Goal: Communication & Community: Answer question/provide support

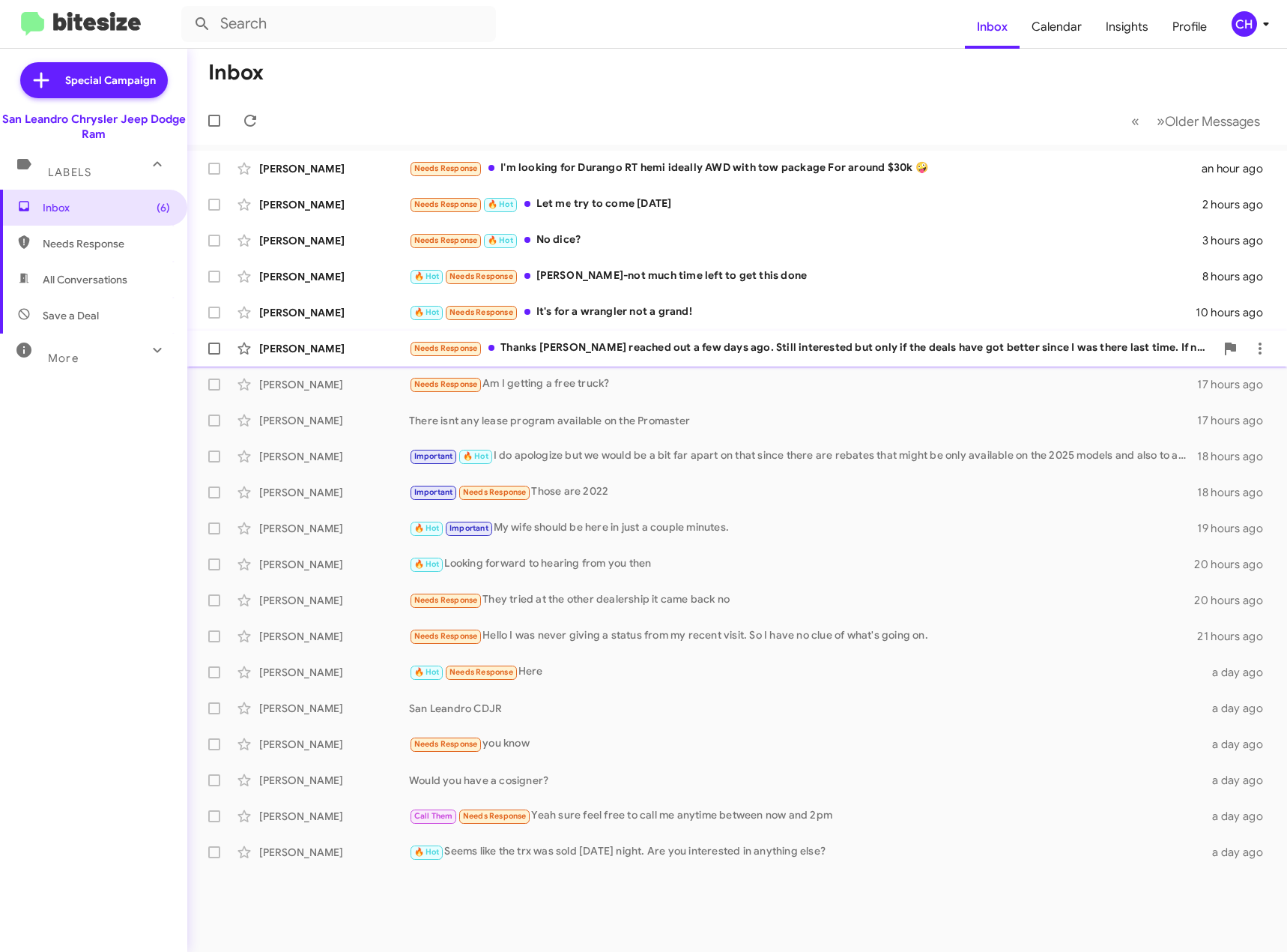
click at [680, 346] on div "Needs Response Thanks [PERSON_NAME] reached out a few days ago. Still intereste…" at bounding box center [812, 348] width 807 height 17
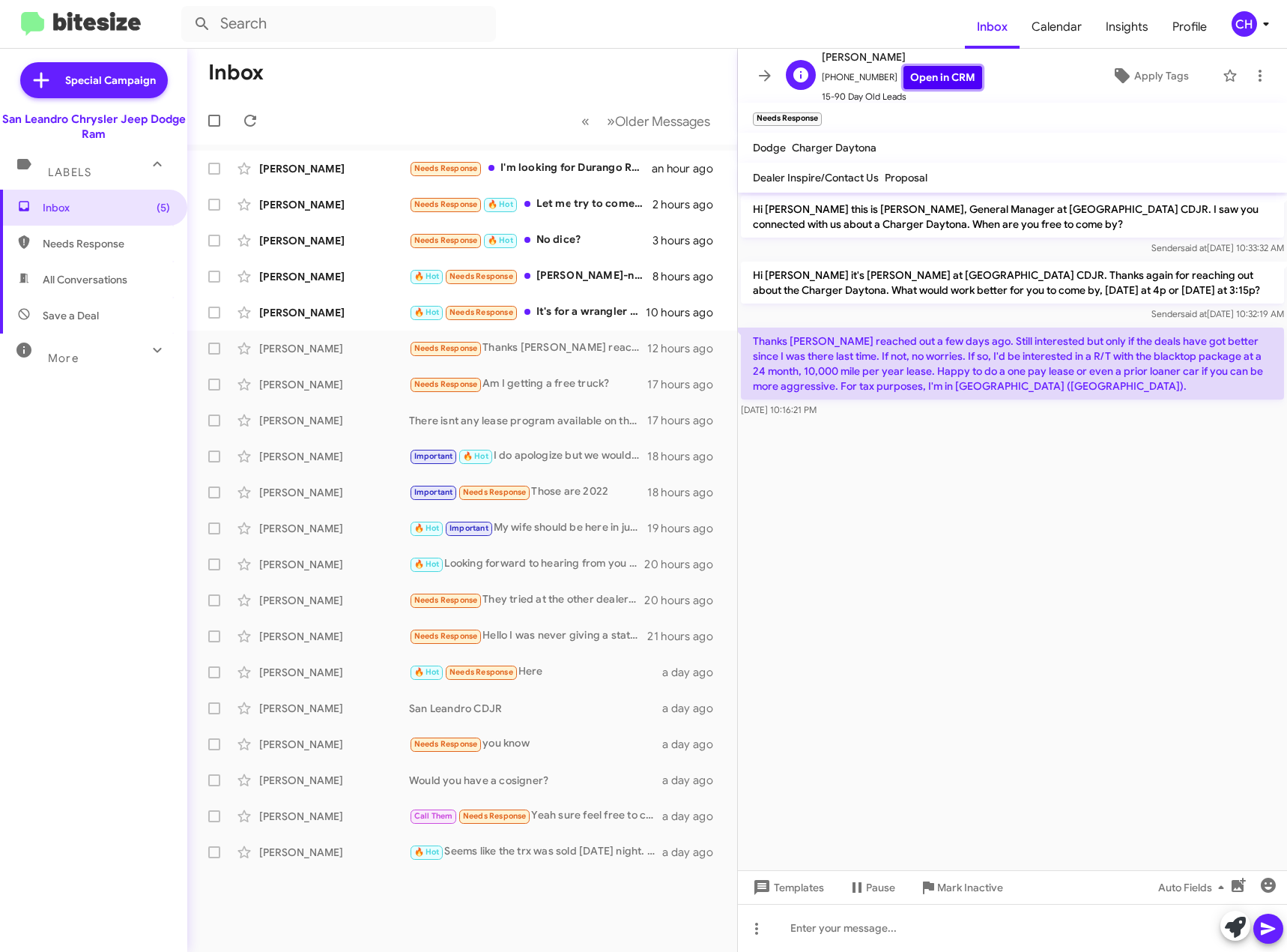
click at [940, 75] on link "Open in CRM" at bounding box center [942, 77] width 78 height 23
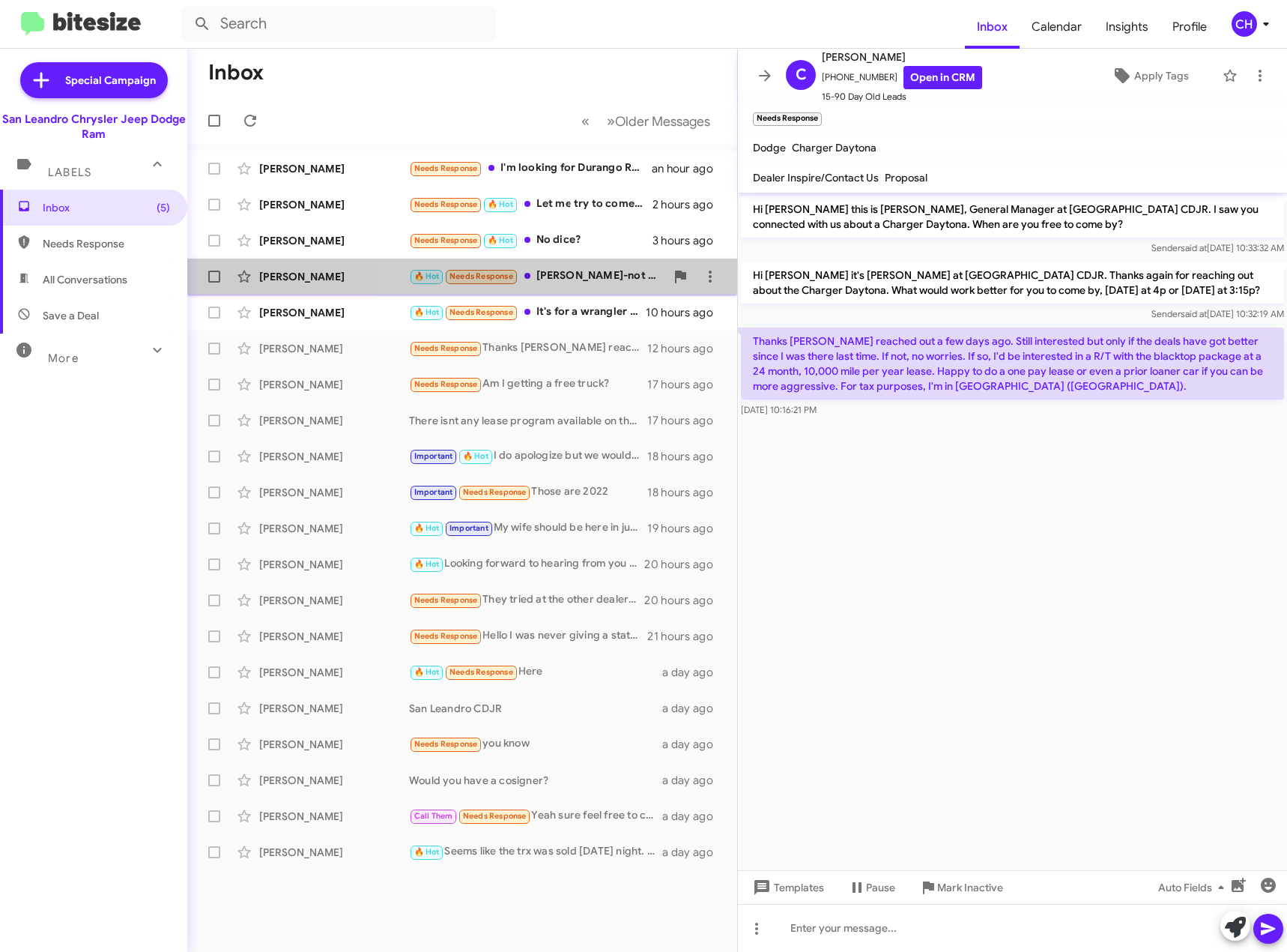
click at [615, 285] on div "🔥 Hot Needs Response [PERSON_NAME]-not much time left to get this done" at bounding box center [536, 276] width 257 height 17
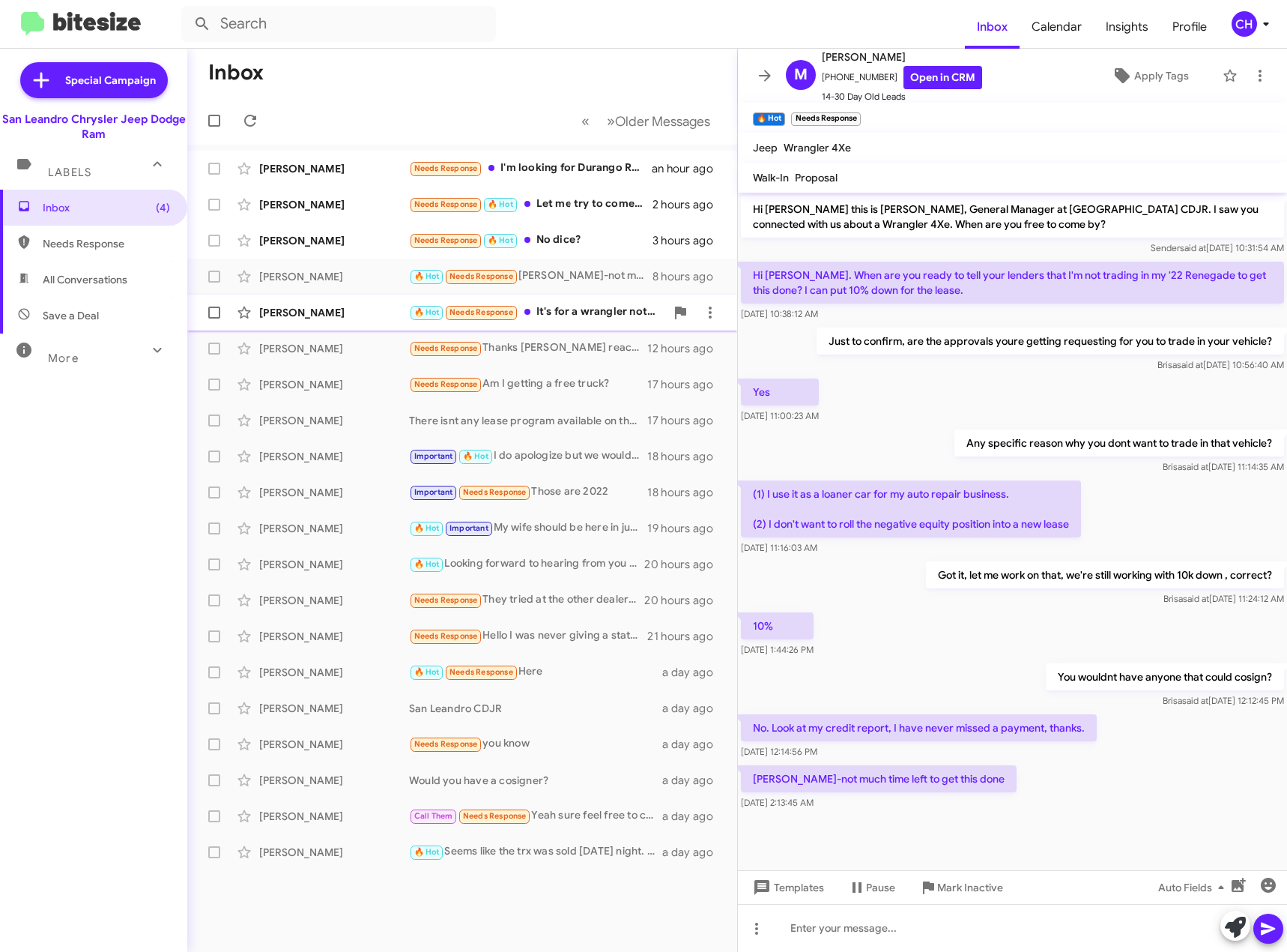
click at [581, 311] on div "🔥 Hot Needs Response It's for a wrangler not a grand!" at bounding box center [536, 312] width 257 height 17
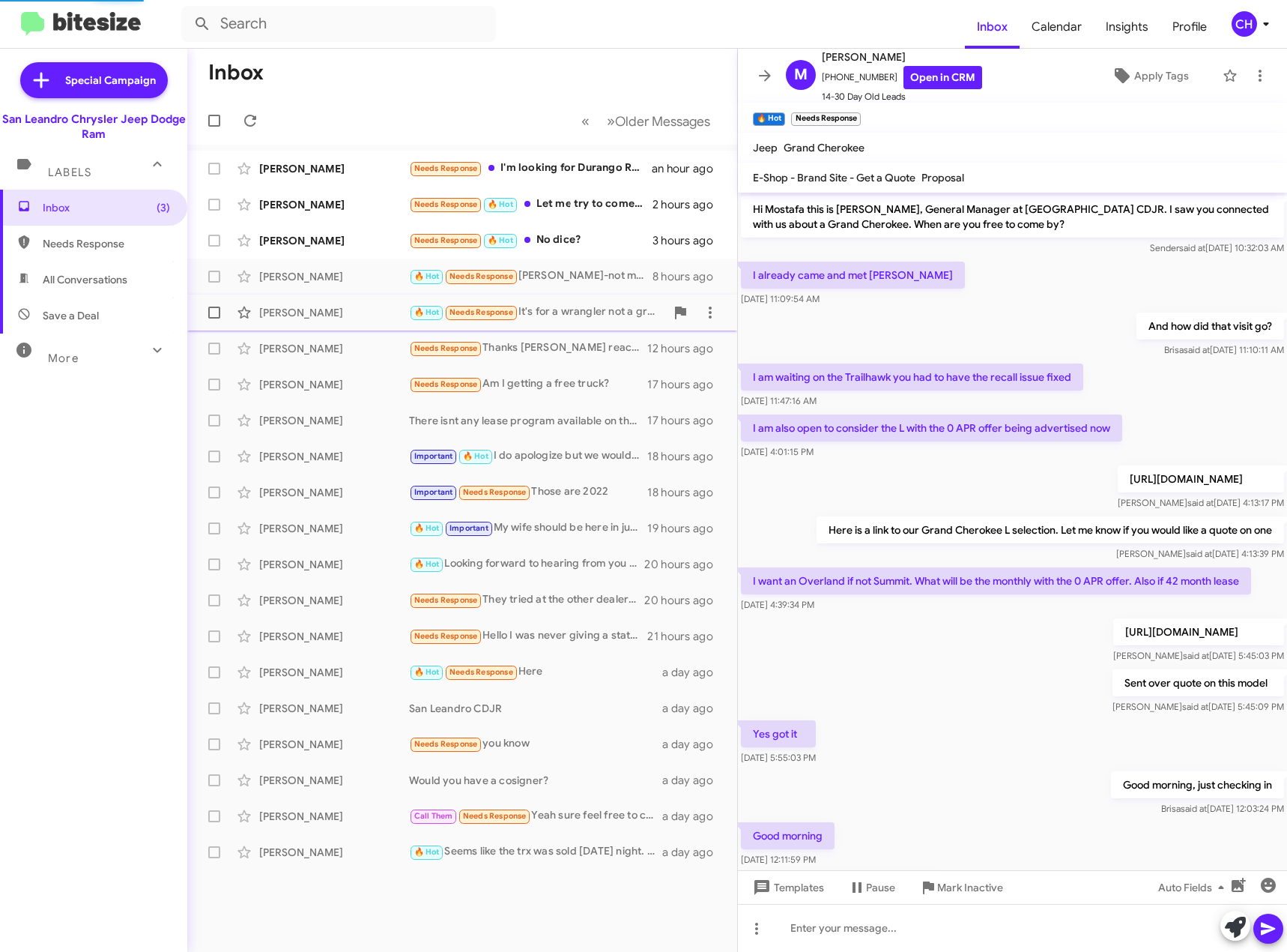
scroll to position [446, 0]
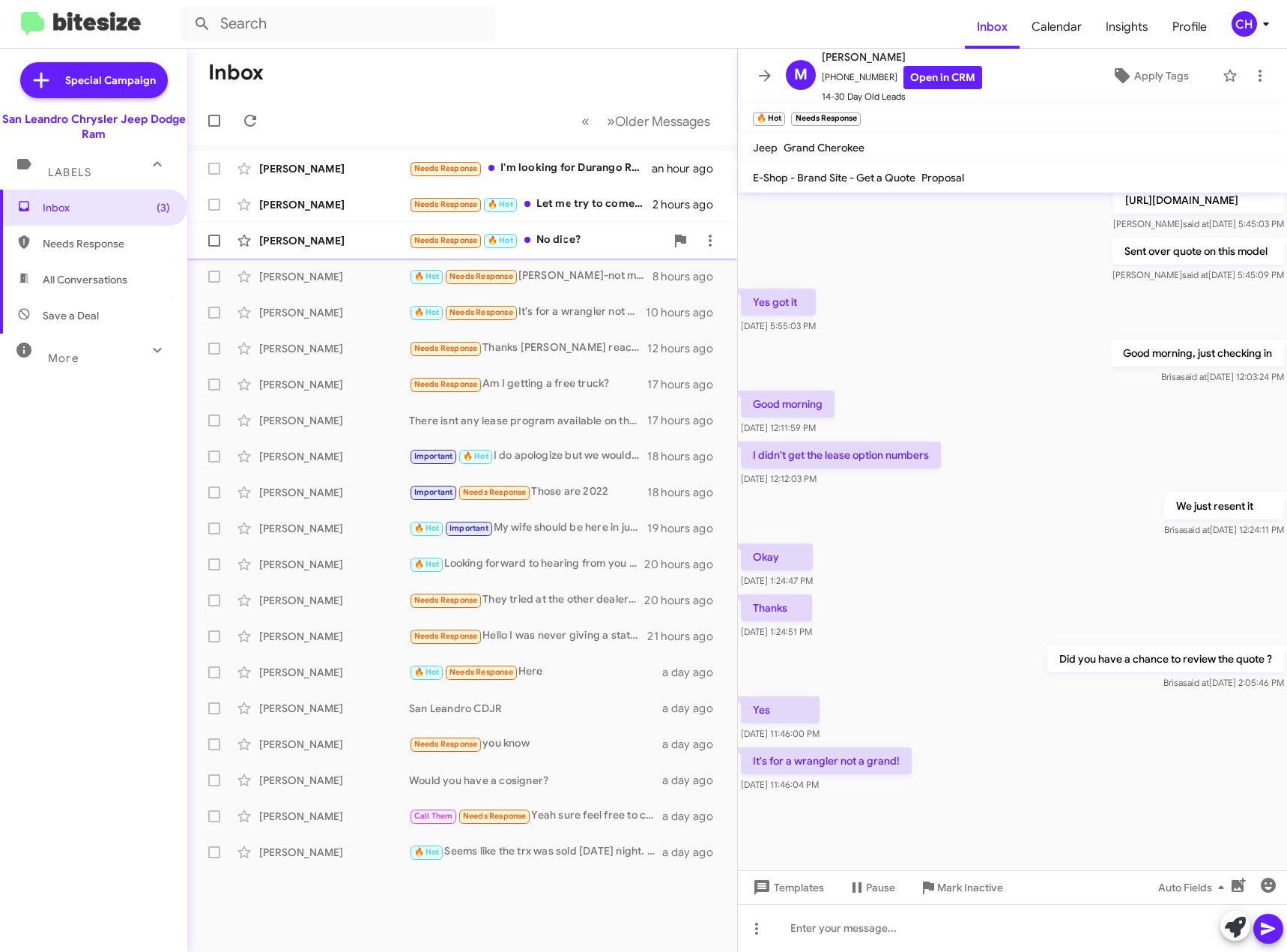
click at [538, 239] on div "Needs Response 🔥 Hot No dice?" at bounding box center [536, 240] width 257 height 17
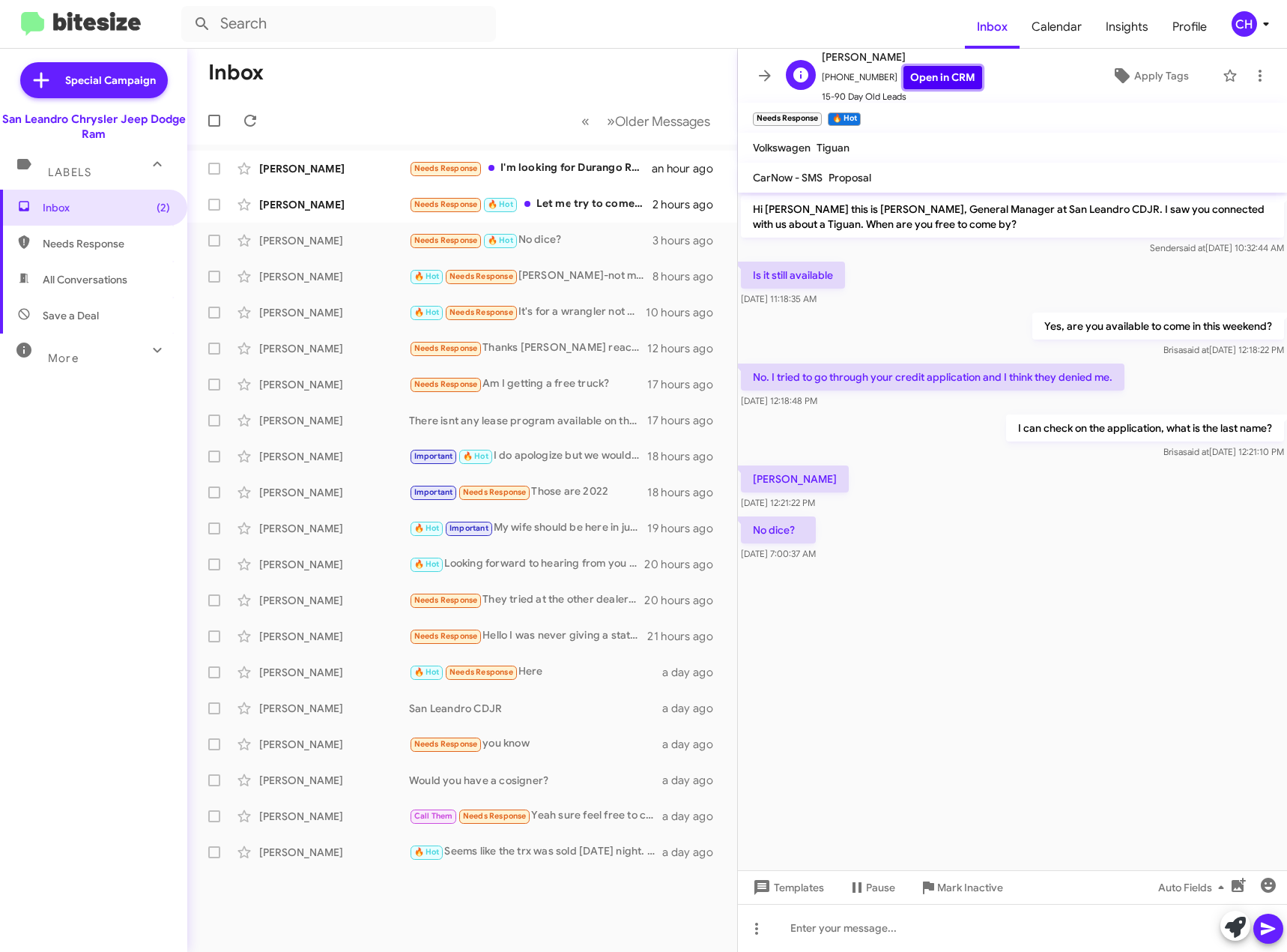
click at [948, 68] on link "Open in CRM" at bounding box center [942, 77] width 78 height 23
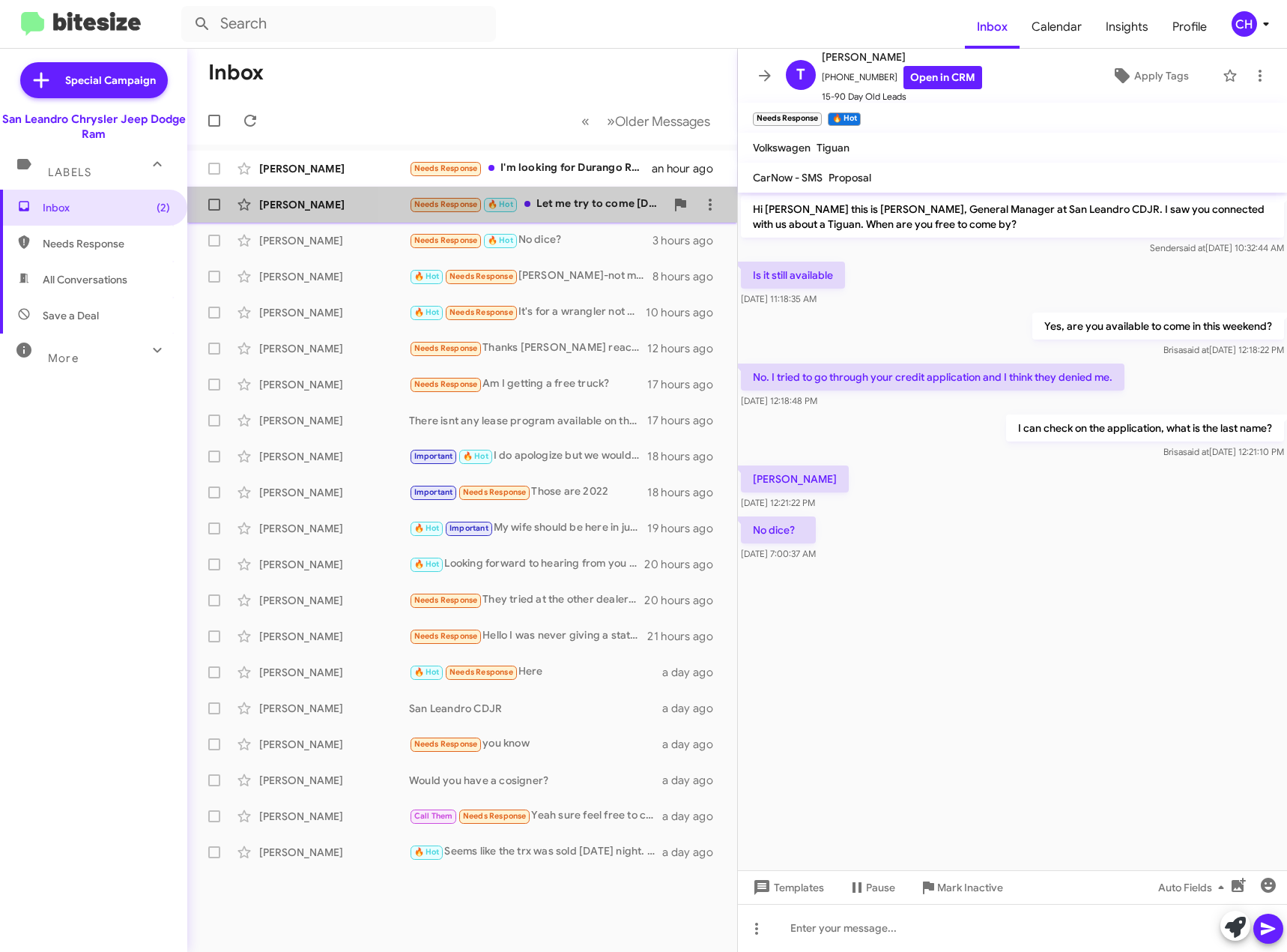
click at [607, 199] on div "Needs Response 🔥 Hot Let me try to come [DATE]" at bounding box center [536, 204] width 257 height 17
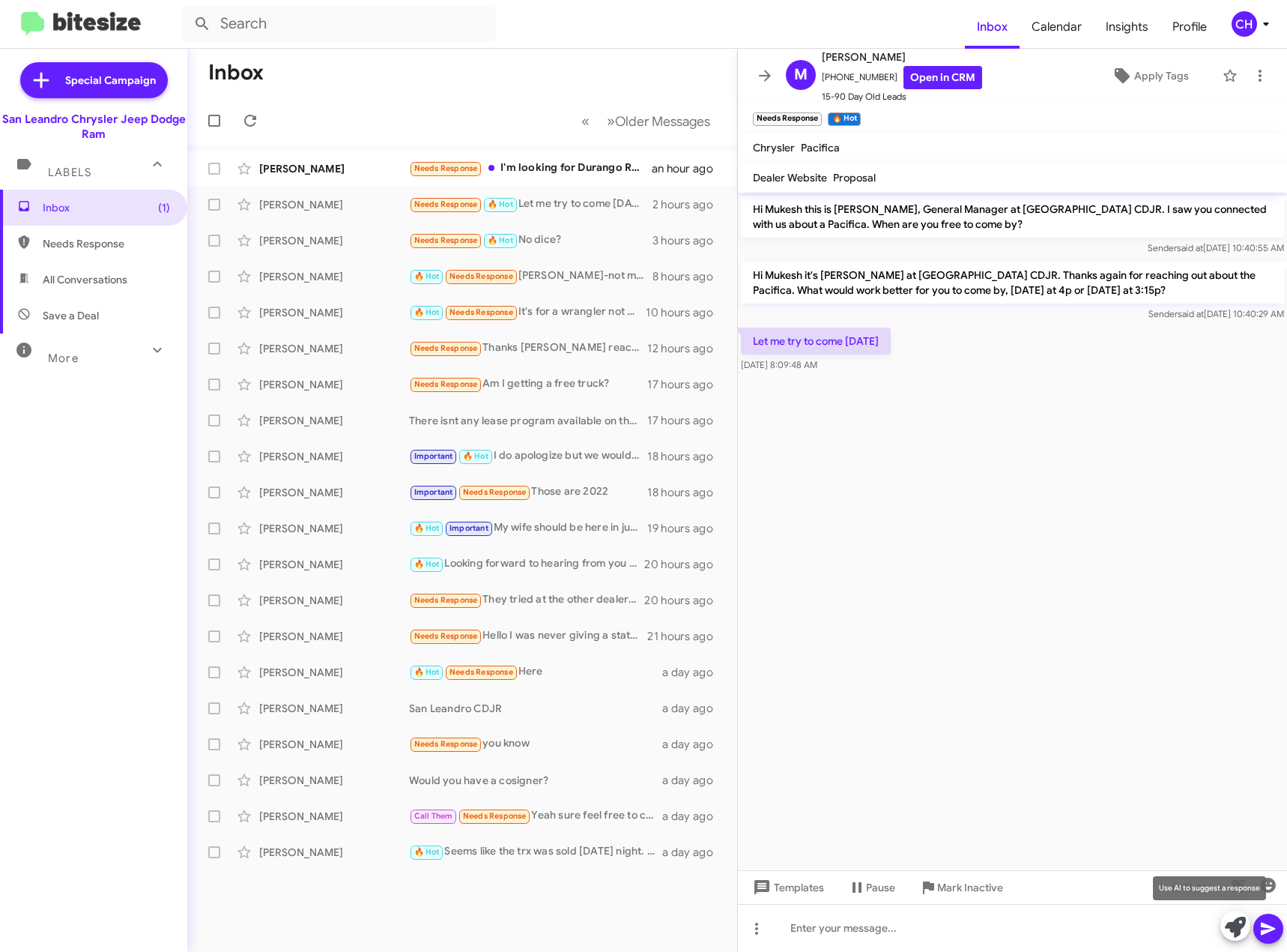
click at [1240, 929] on icon at bounding box center [1236, 927] width 21 height 21
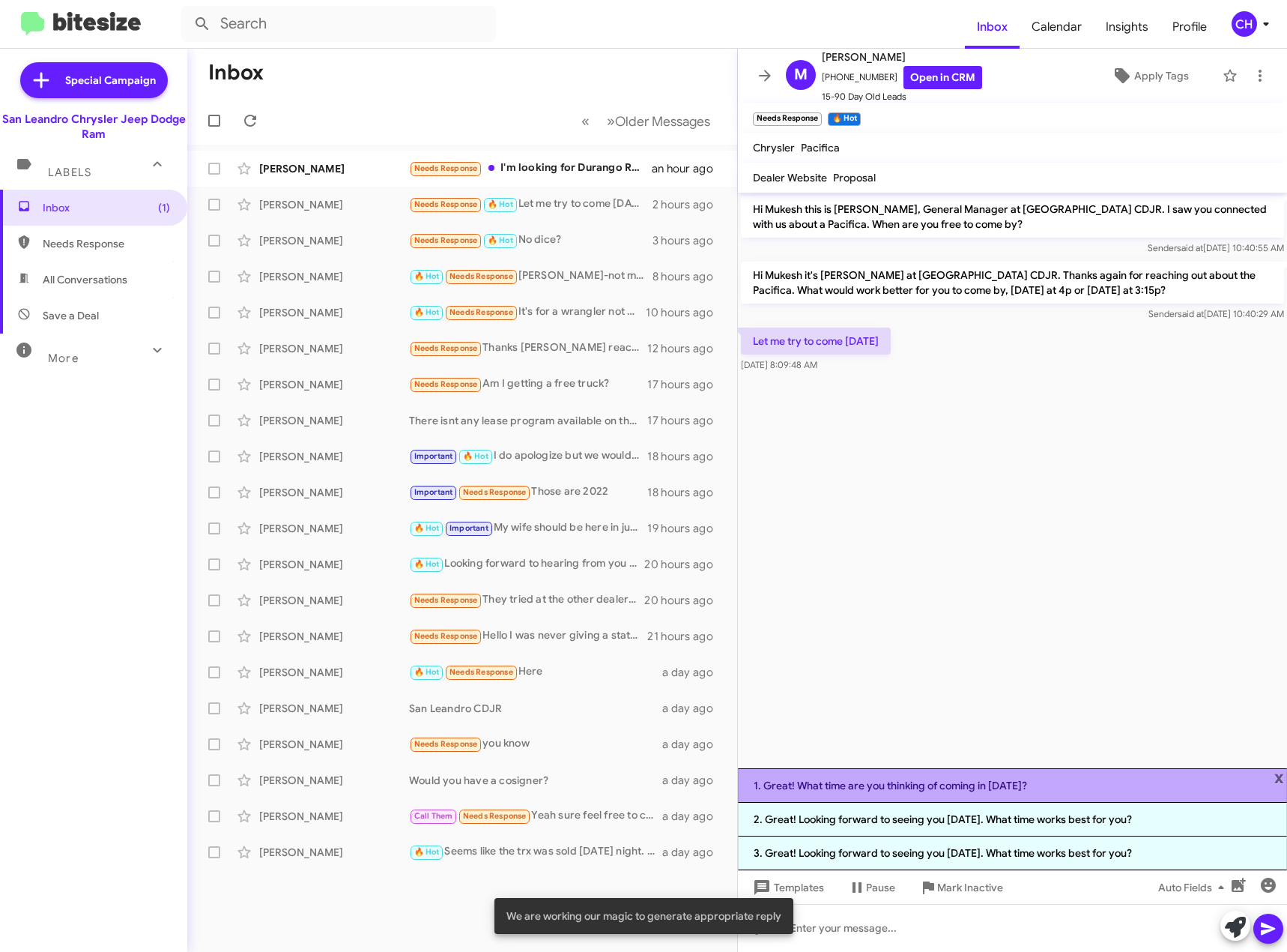
click at [1025, 788] on li "1. Great! What time are you thinking of coming in [DATE]?" at bounding box center [1012, 785] width 549 height 35
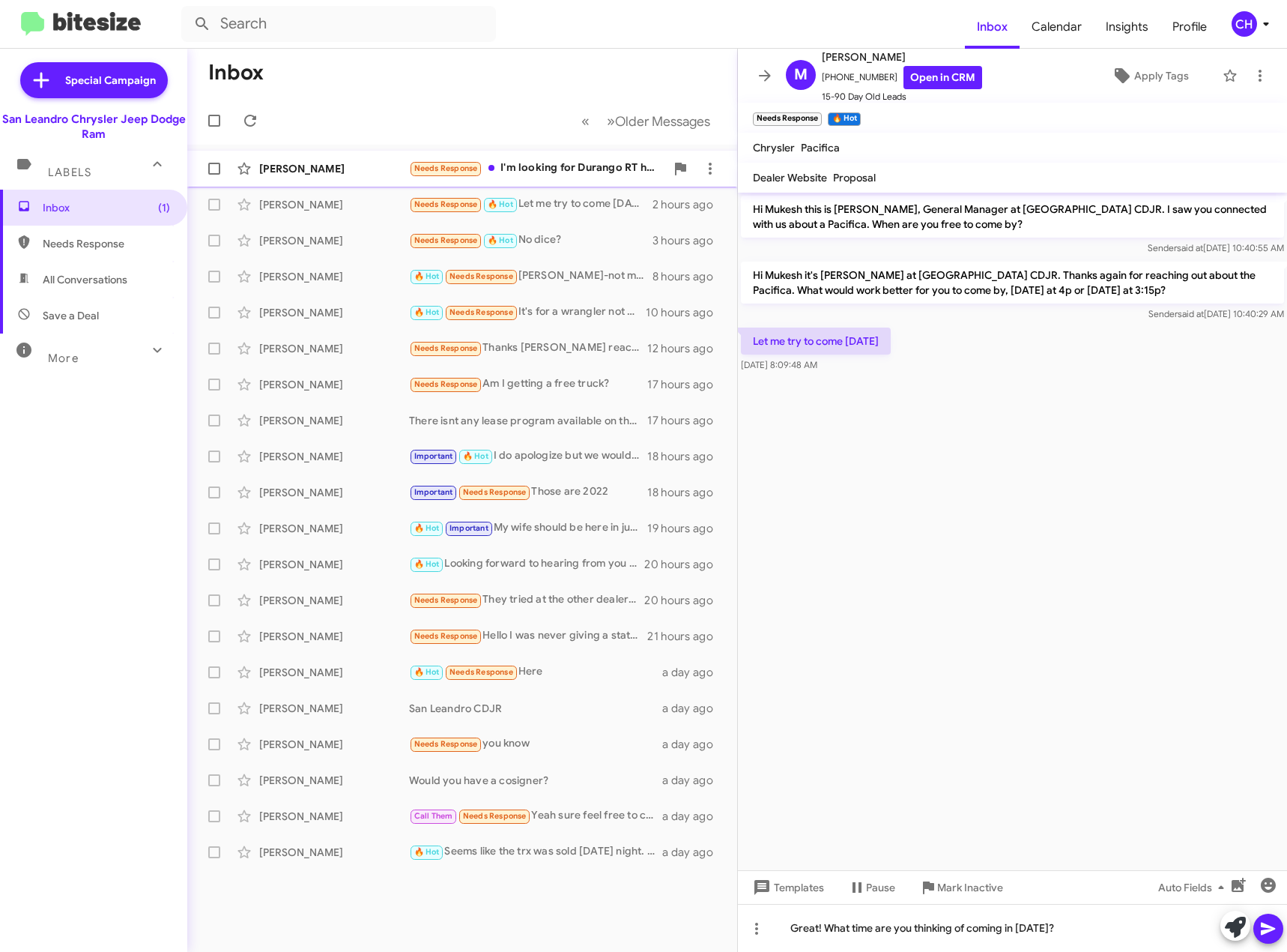
click at [558, 175] on div "Needs Response I'm looking for Durango RT hemi ideally AWD with tow package For…" at bounding box center [536, 169] width 257 height 17
